Goal: Find specific page/section: Find specific page/section

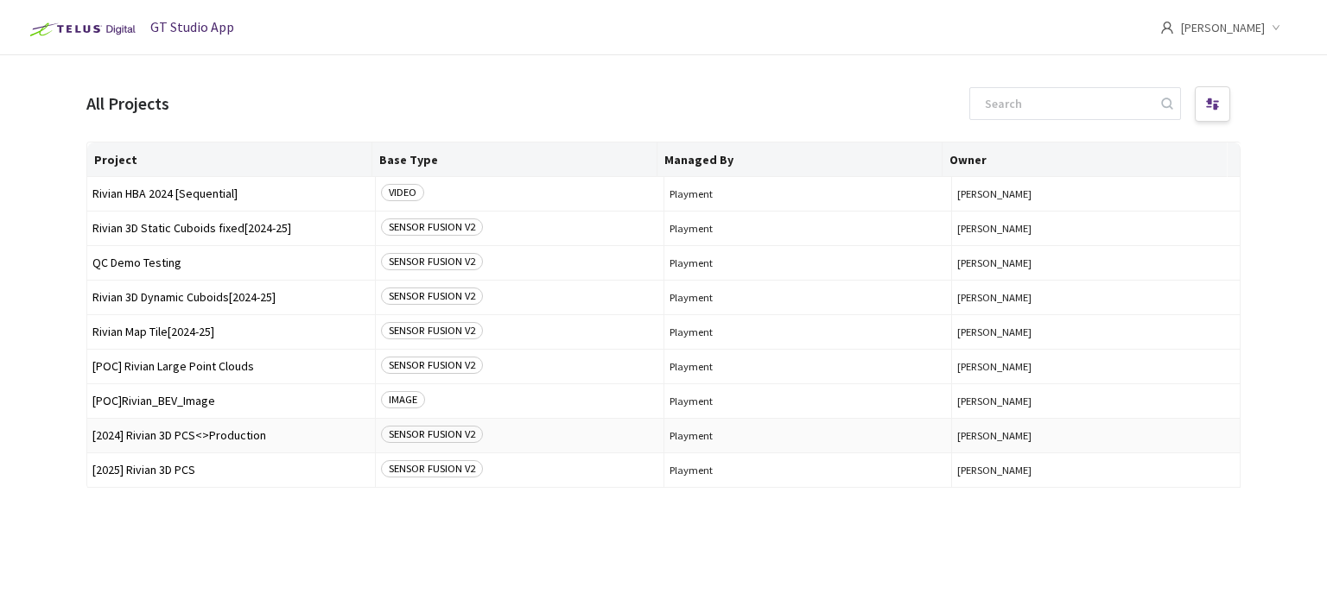
click at [231, 440] on span "[2024] Rivian 3D PCS<>Production" at bounding box center [230, 435] width 277 height 13
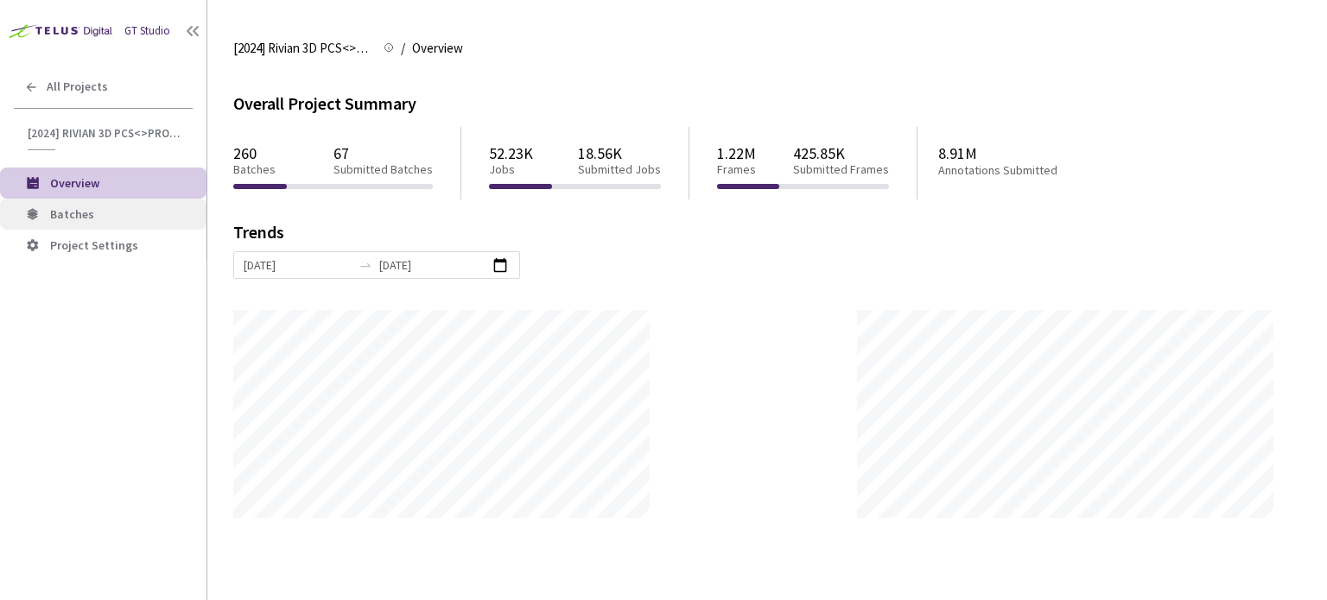
scroll to position [600, 1327]
click at [183, 29] on div at bounding box center [193, 31] width 28 height 28
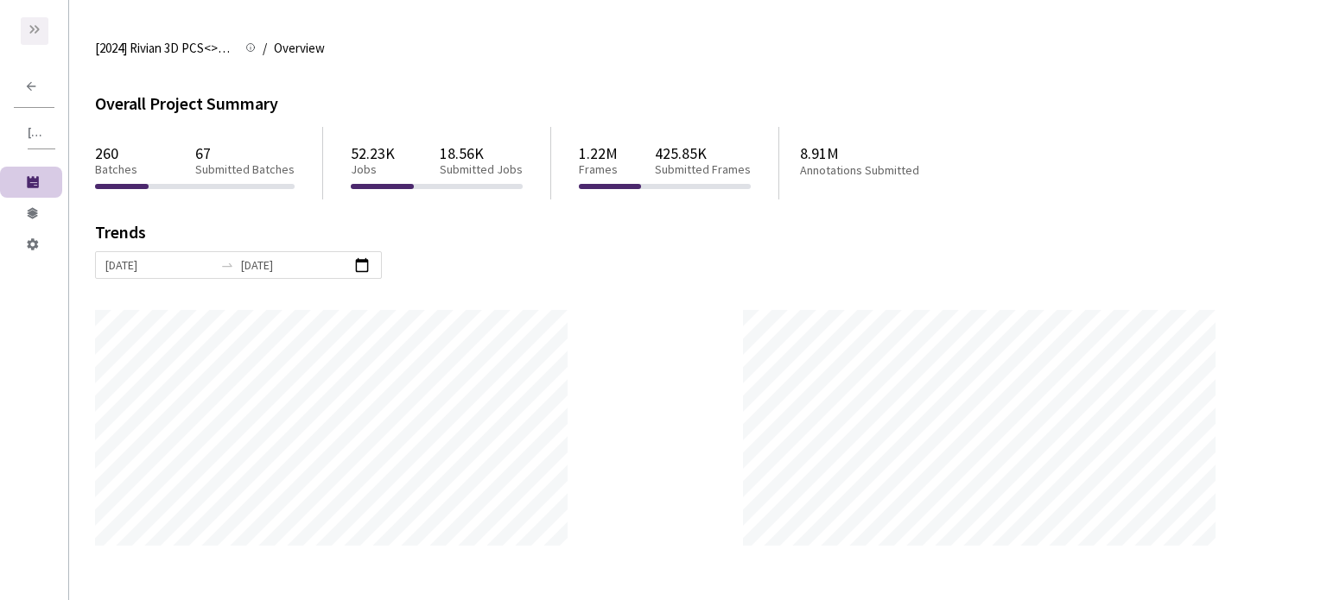
click at [35, 27] on icon at bounding box center [37, 29] width 5 height 9
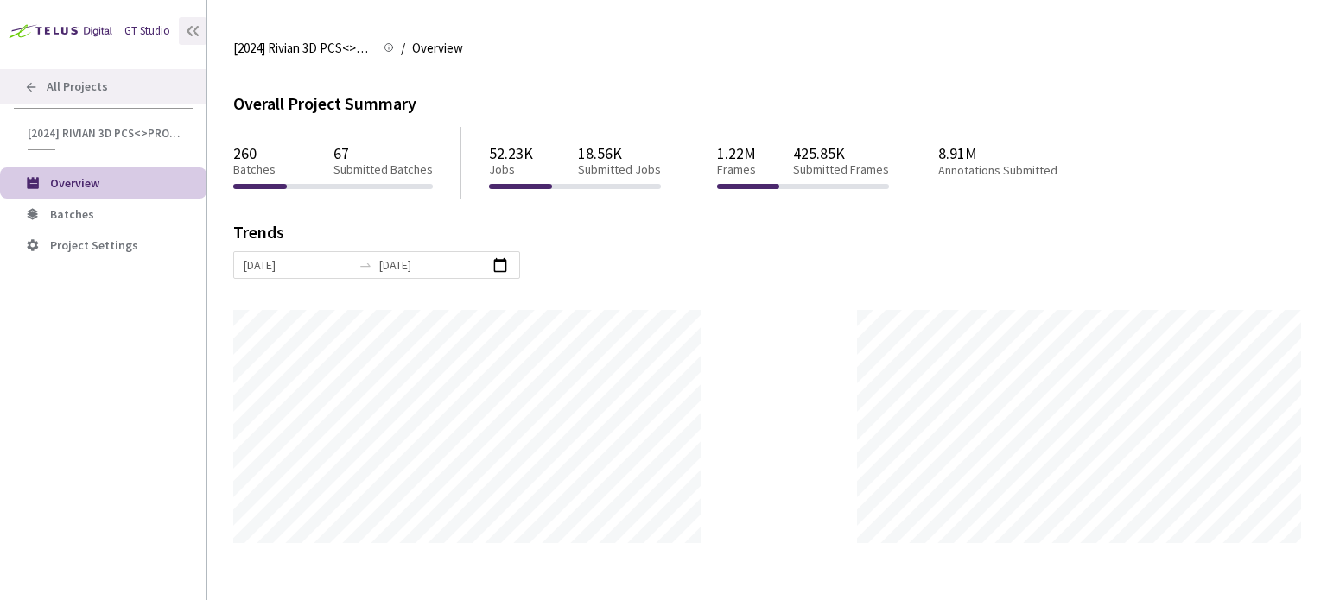
click at [21, 78] on div "All Projects" at bounding box center [103, 86] width 206 height 35
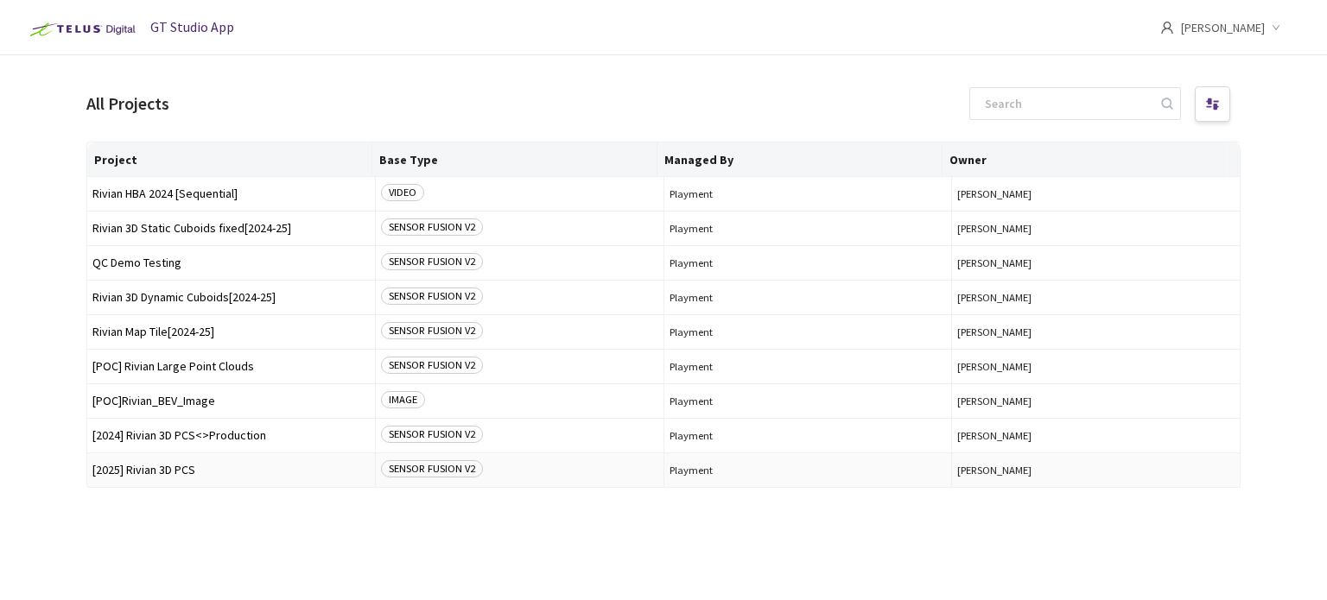
click at [193, 481] on td "[2025] Rivian 3D PCS" at bounding box center [231, 470] width 288 height 35
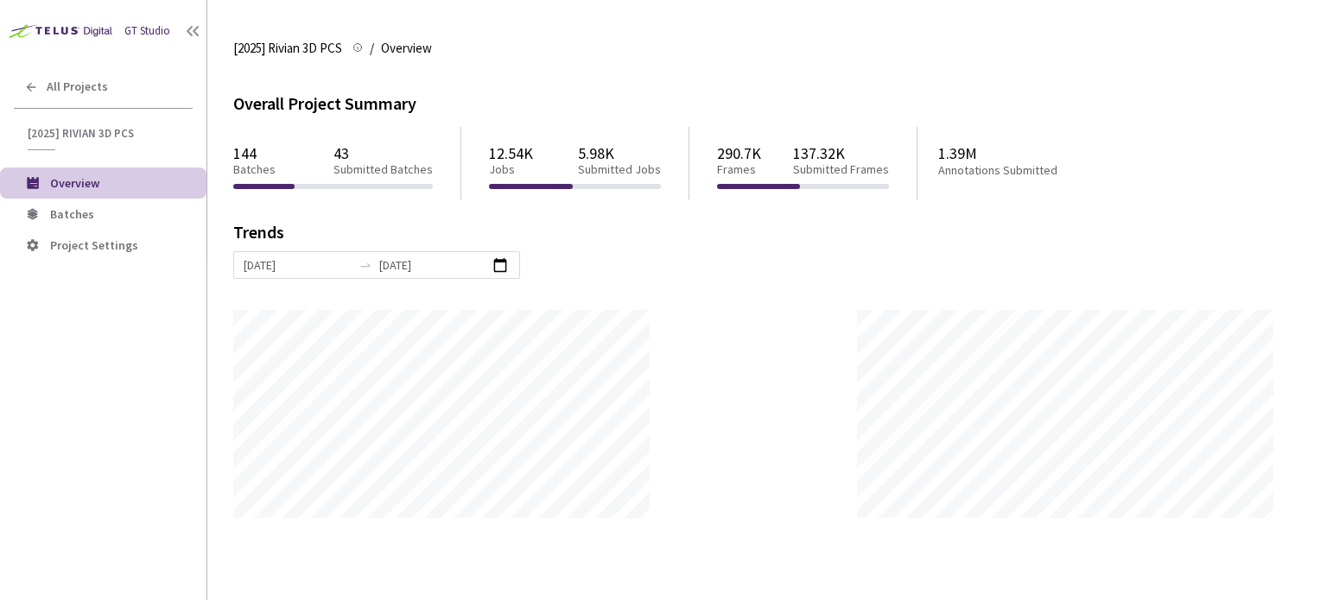
scroll to position [600, 1327]
click at [89, 212] on span "Batches" at bounding box center [72, 214] width 44 height 16
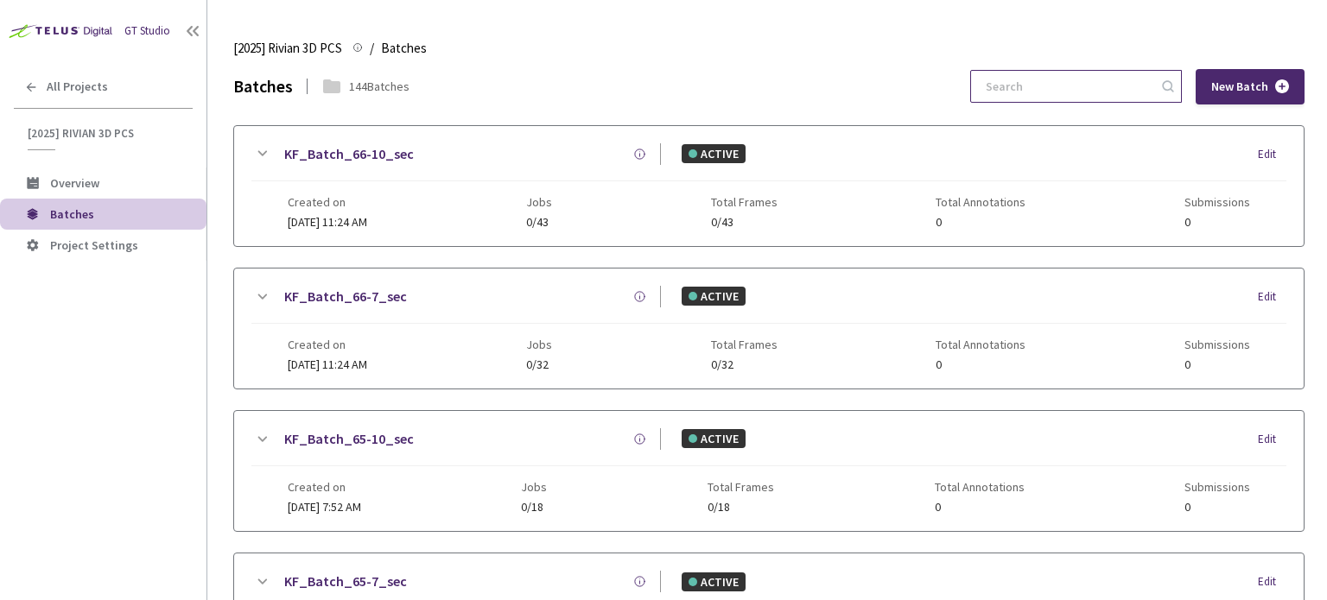
click at [1061, 95] on input at bounding box center [1067, 86] width 184 height 31
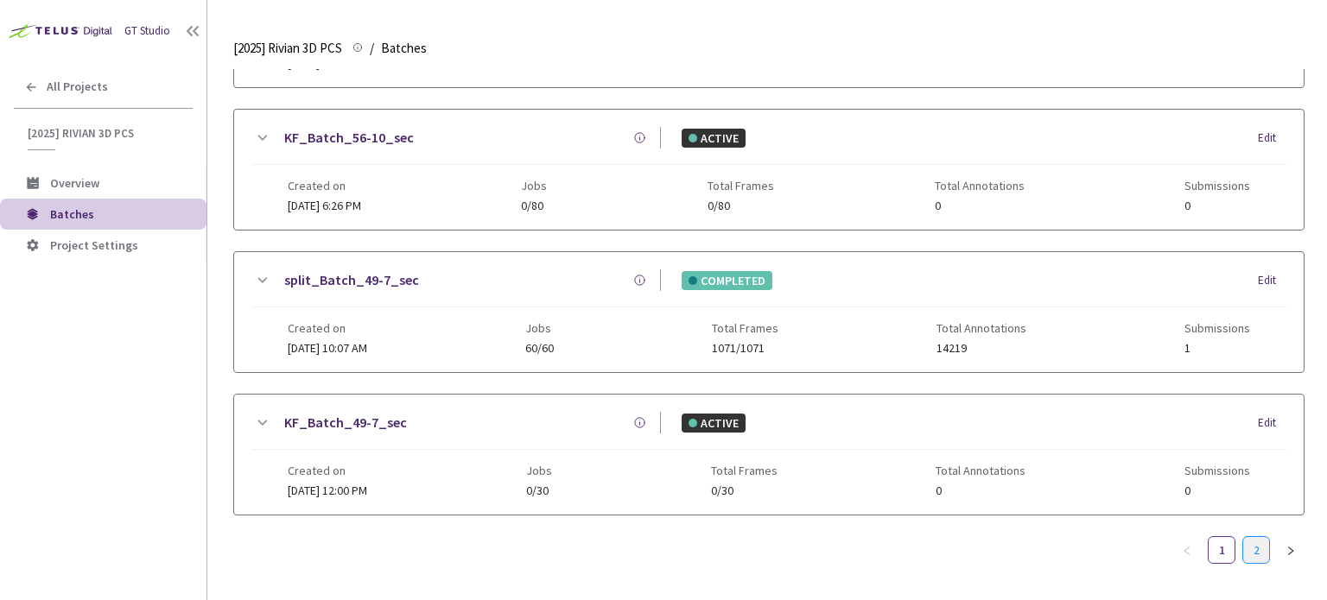
type input "9-7"
click at [1251, 545] on link "2" at bounding box center [1256, 550] width 26 height 26
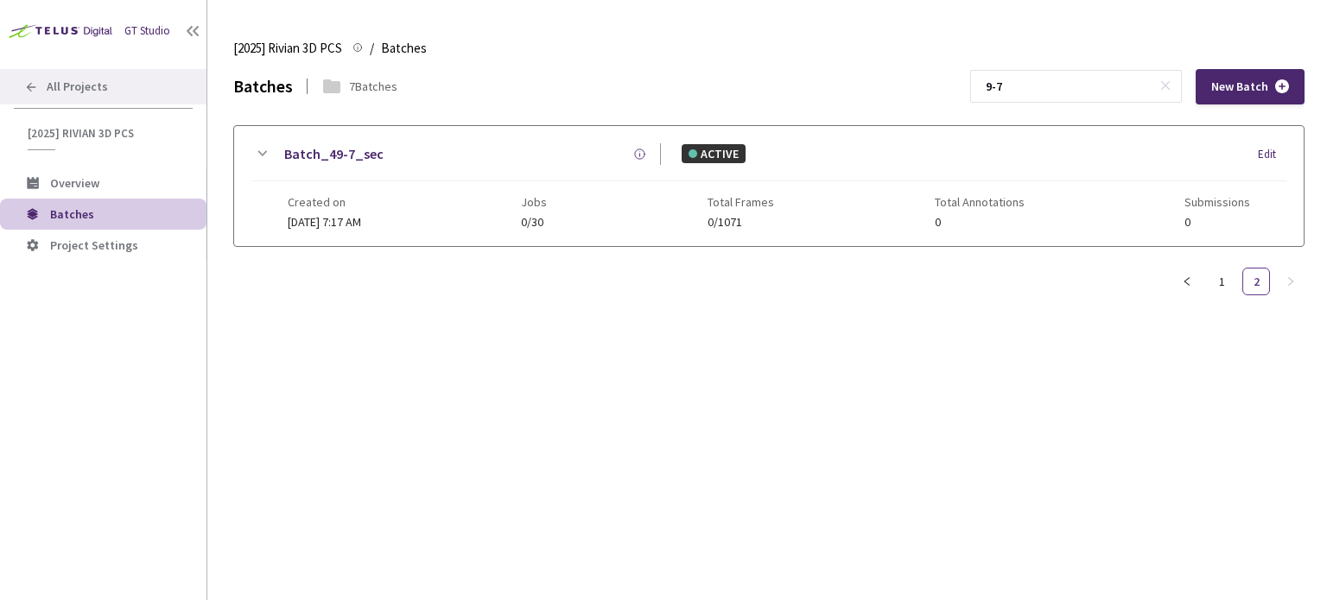
click at [35, 72] on div "All Projects" at bounding box center [103, 86] width 206 height 35
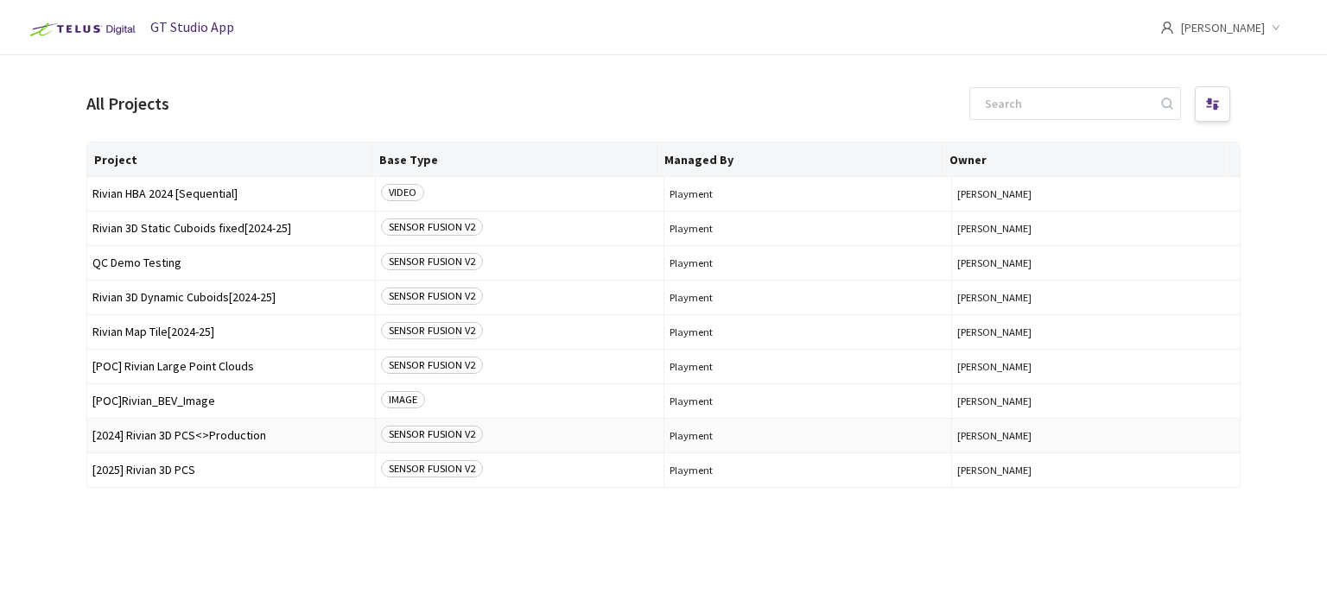
click at [233, 433] on span "[2024] Rivian 3D PCS<>Production" at bounding box center [230, 435] width 277 height 13
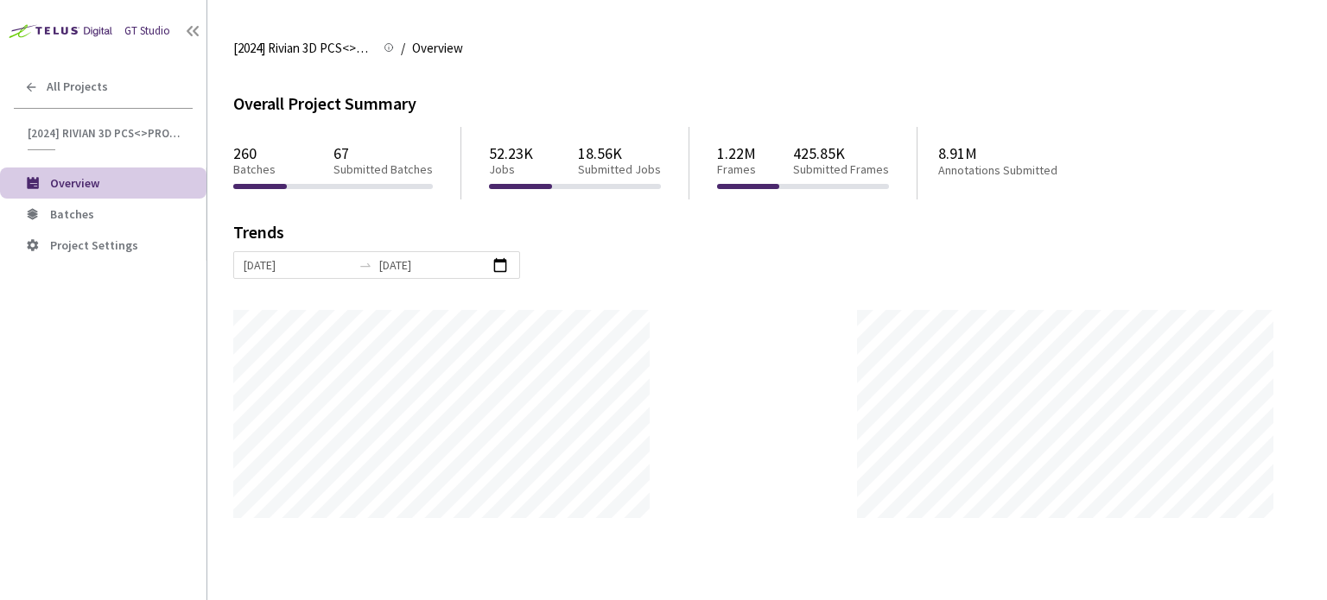
scroll to position [600, 1327]
click at [142, 227] on li "Batches" at bounding box center [103, 214] width 206 height 31
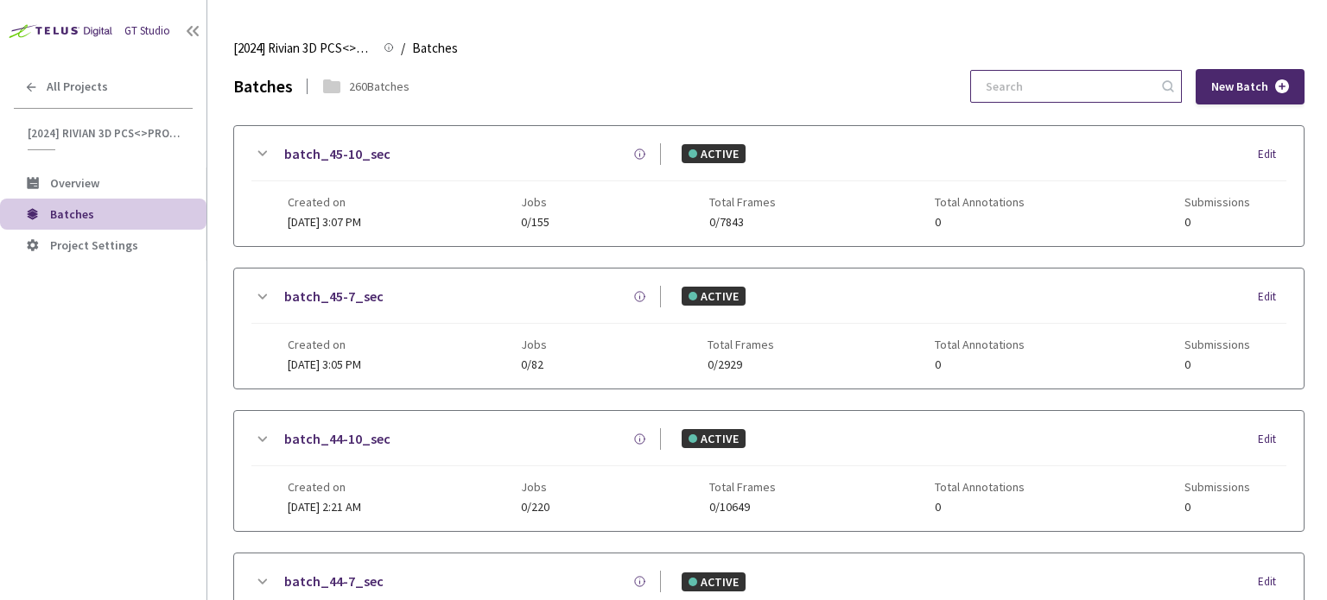
click at [1068, 92] on input at bounding box center [1067, 86] width 184 height 31
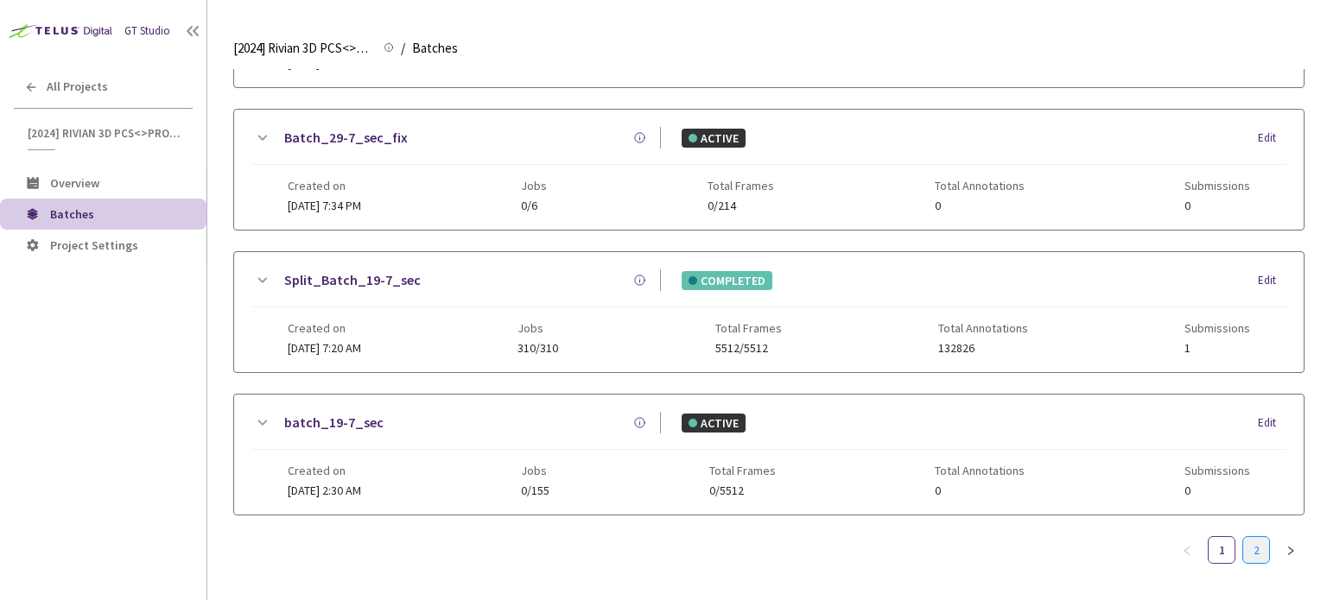
type input "9-7"
click at [1243, 550] on link "2" at bounding box center [1256, 550] width 26 height 26
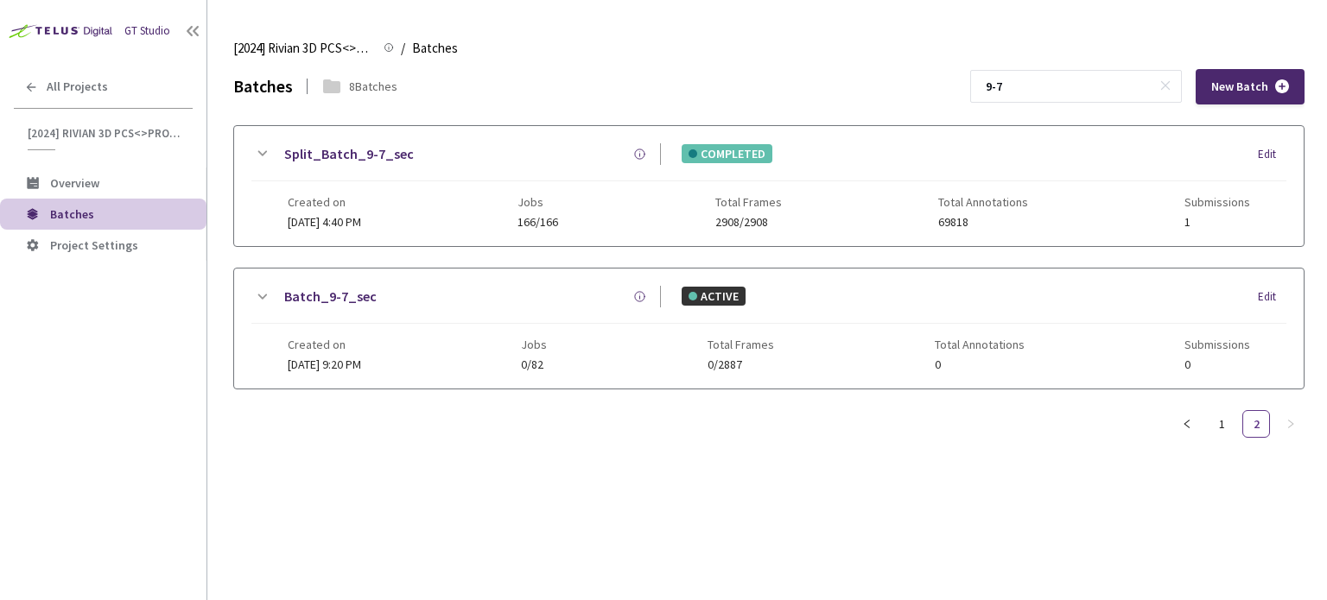
click at [356, 159] on link "Split_Batch_9-7_sec" at bounding box center [349, 154] width 130 height 22
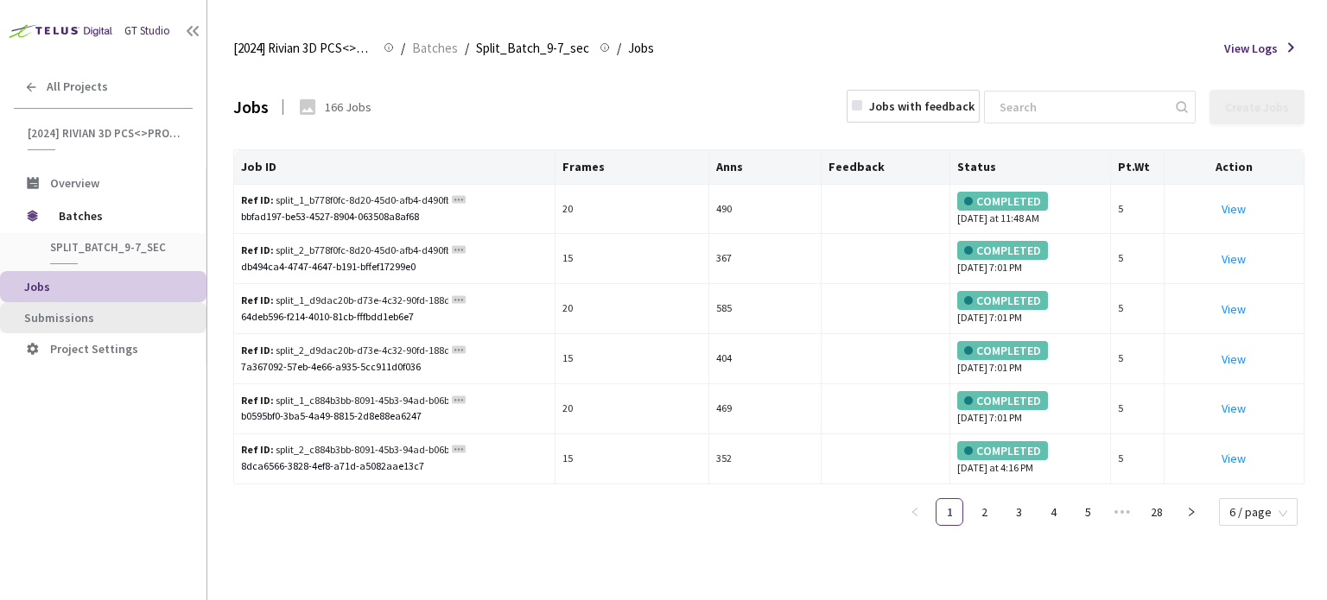
click at [128, 302] on li "Submissions" at bounding box center [103, 317] width 206 height 31
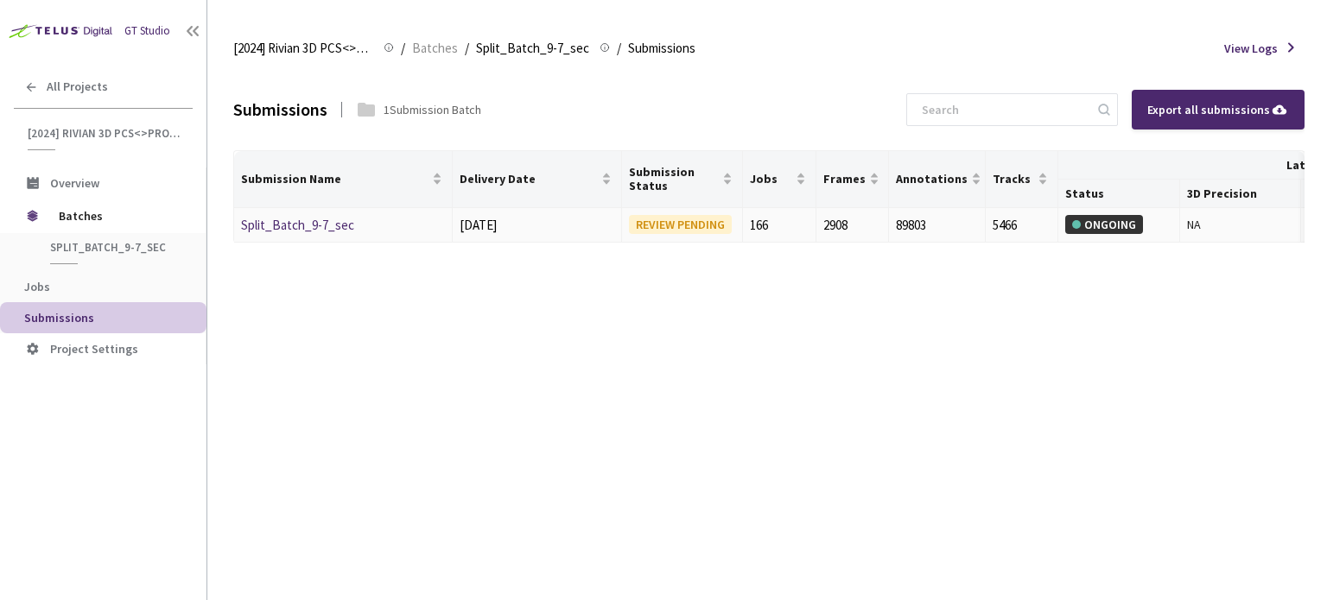
click at [318, 228] on link "Split_Batch_9-7_sec" at bounding box center [297, 225] width 113 height 16
